Goal: Find specific page/section

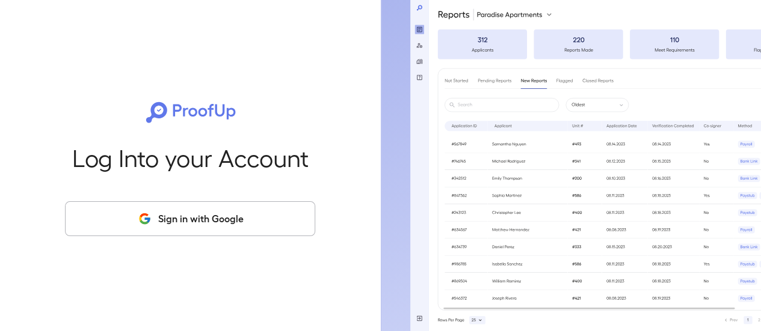
click at [235, 218] on button "Sign in with Google" at bounding box center [190, 219] width 250 height 35
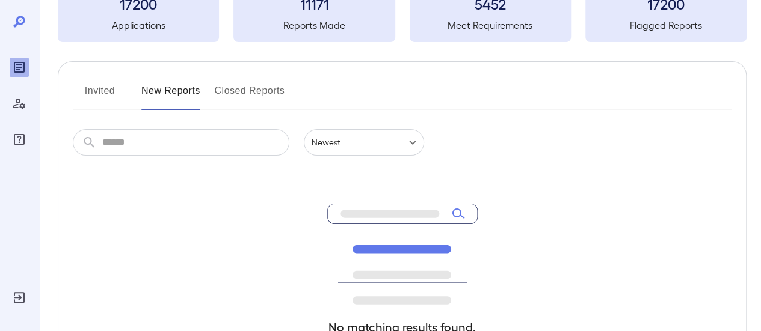
scroll to position [2, 0]
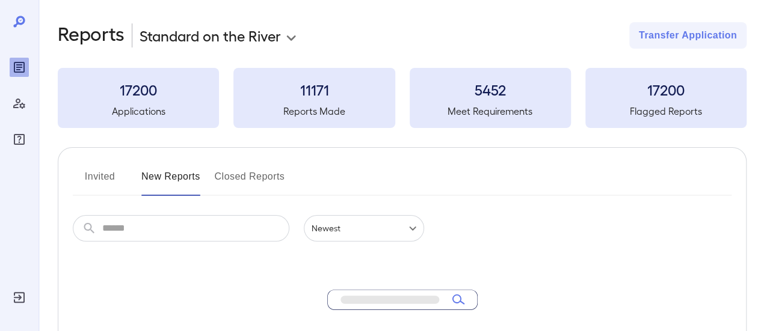
click at [147, 235] on input "text" at bounding box center [195, 228] width 187 height 26
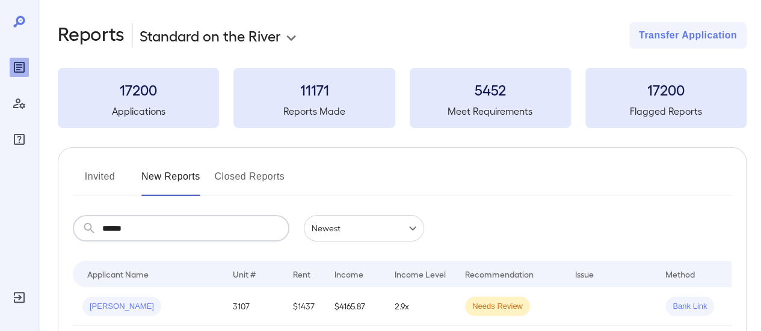
scroll to position [107, 0]
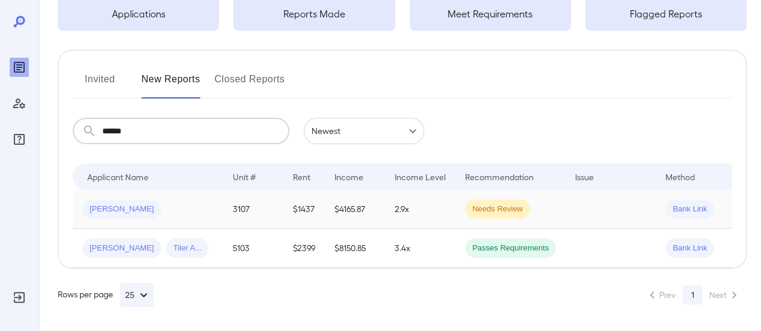
type input "******"
click at [179, 205] on div "[PERSON_NAME]" at bounding box center [147, 209] width 131 height 19
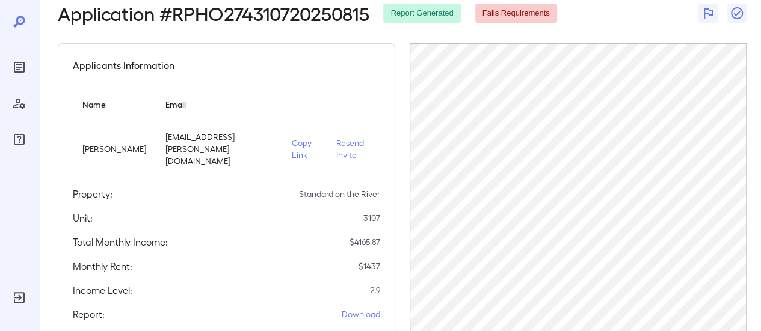
scroll to position [120, 0]
